Goal: Check status: Check status

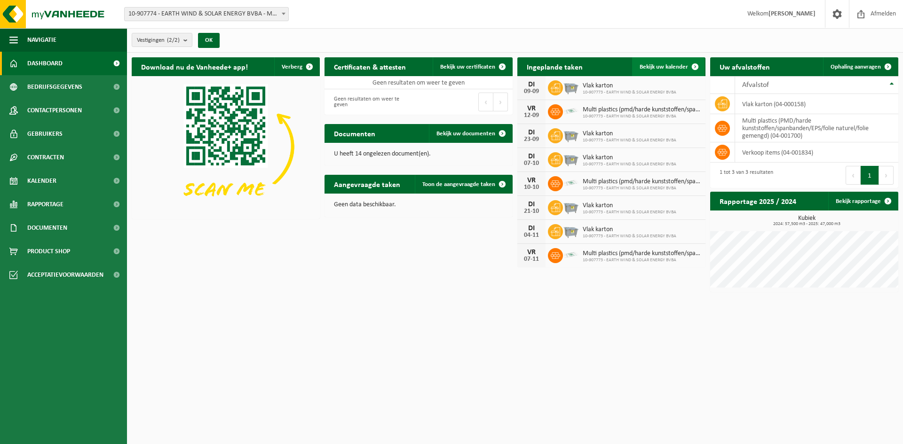
click at [676, 68] on span "Bekijk uw kalender" at bounding box center [664, 67] width 48 height 6
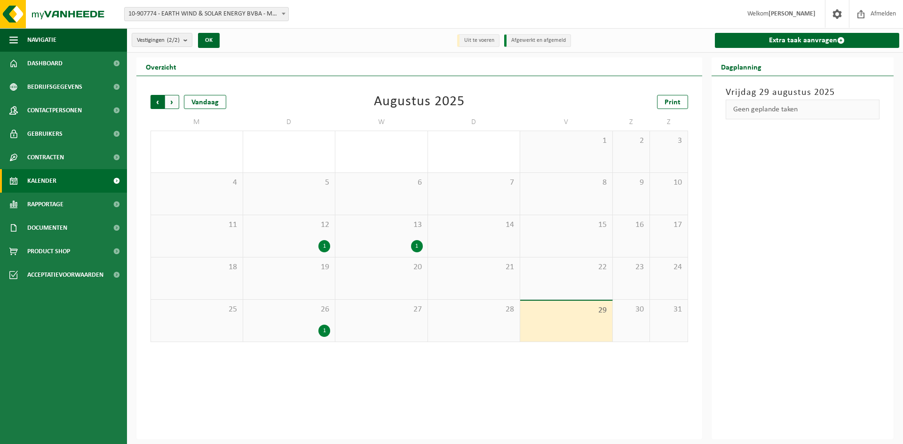
click at [173, 100] on span "Volgende" at bounding box center [172, 102] width 14 height 14
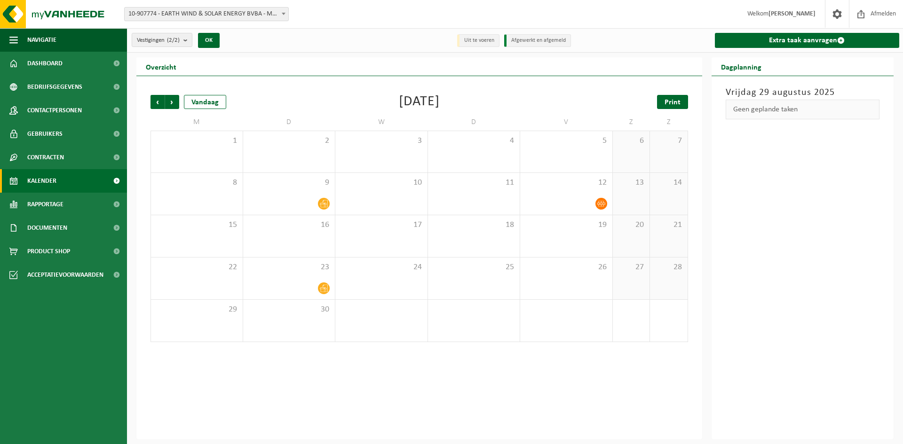
click at [674, 105] on span "Print" at bounding box center [672, 103] width 16 height 8
click at [667, 100] on span "Print" at bounding box center [672, 103] width 16 height 8
